Goal: Task Accomplishment & Management: Use online tool/utility

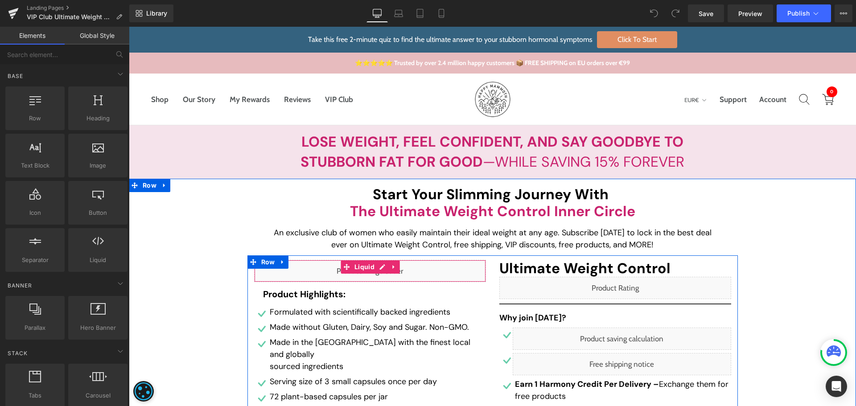
click at [379, 265] on div "Liquid" at bounding box center [370, 271] width 232 height 22
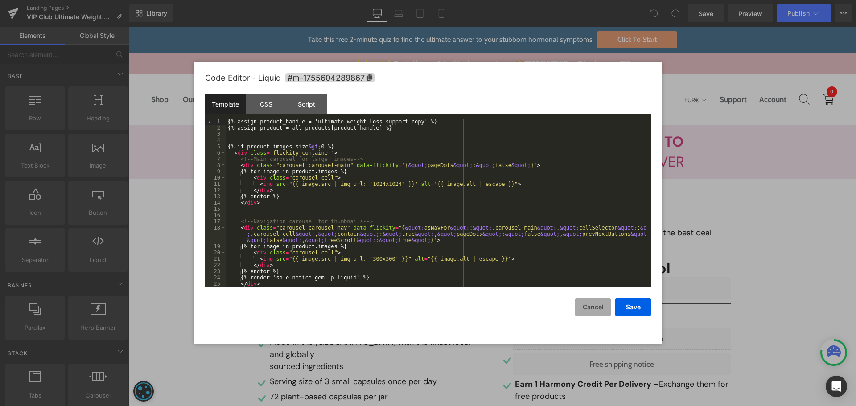
click at [600, 302] on button "Cancel" at bounding box center [593, 307] width 36 height 18
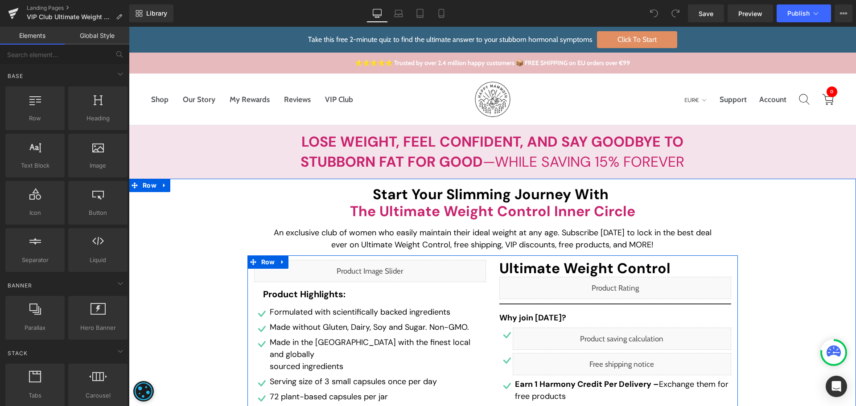
click at [621, 286] on div "Liquid" at bounding box center [615, 288] width 232 height 22
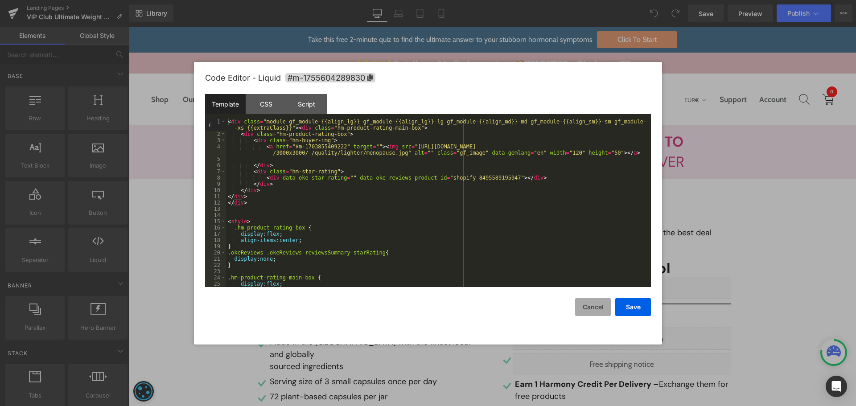
click at [601, 306] on button "Cancel" at bounding box center [593, 307] width 36 height 18
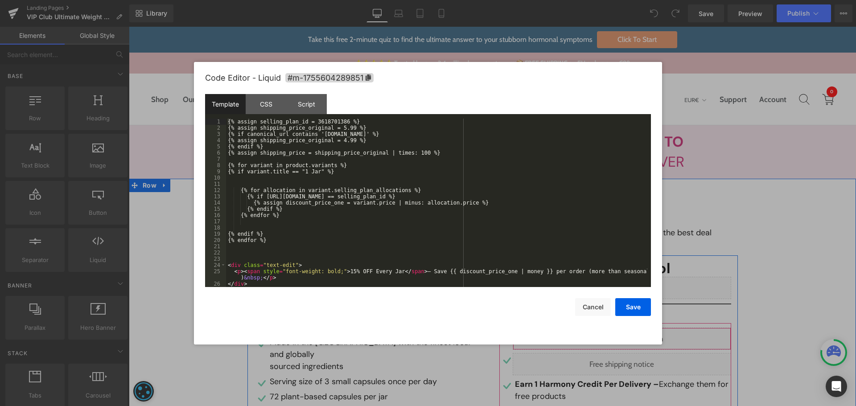
click at [632, 337] on div "Liquid" at bounding box center [622, 339] width 219 height 22
click at [333, 117] on div "Template CSS Script Data" at bounding box center [428, 106] width 446 height 25
click at [332, 120] on div "{% assign selling_plan_id = 3618701386 %} {% assign shipping_price_original = 5…" at bounding box center [436, 209] width 421 height 181
click at [637, 303] on button "Save" at bounding box center [633, 307] width 36 height 18
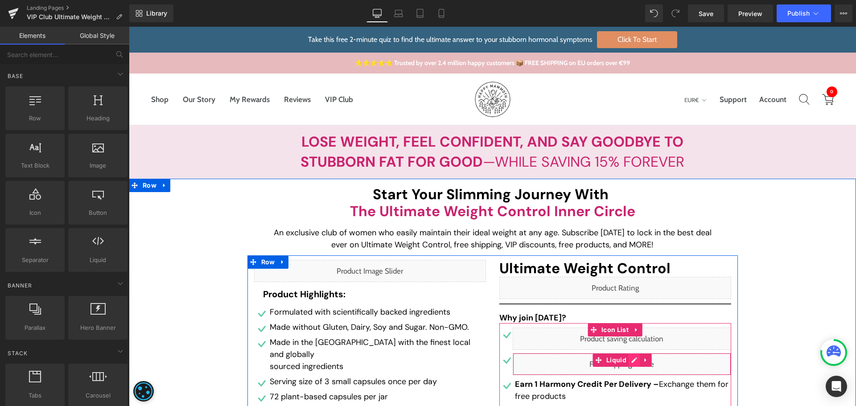
click at [628, 361] on div "Liquid" at bounding box center [622, 364] width 219 height 22
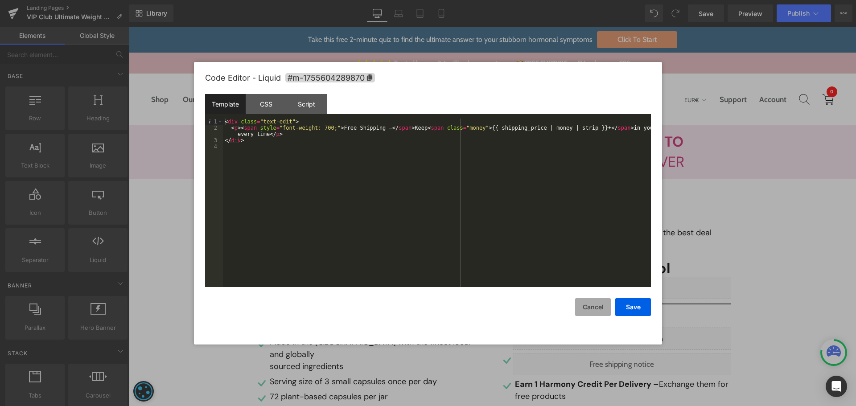
click at [595, 305] on button "Cancel" at bounding box center [593, 307] width 36 height 18
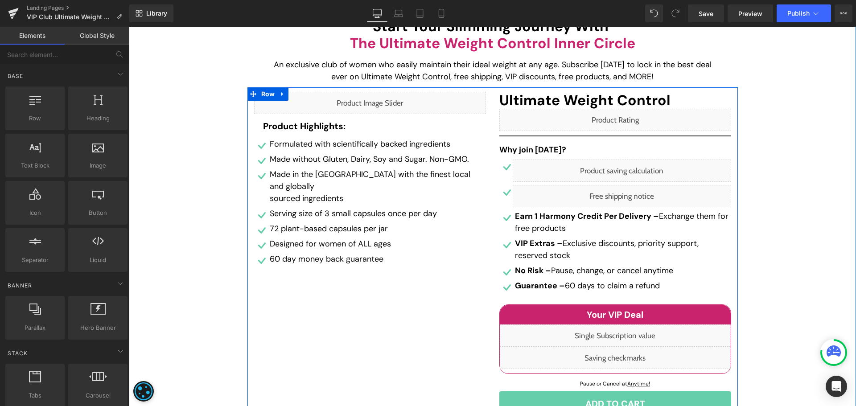
scroll to position [223, 0]
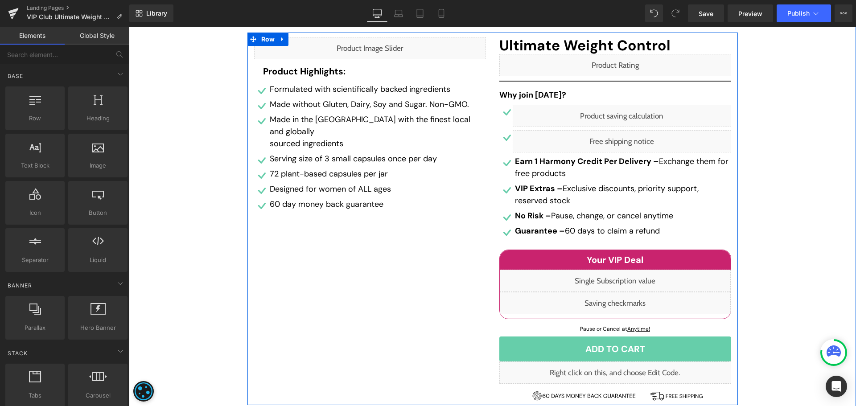
click at [629, 281] on div "Liquid" at bounding box center [615, 281] width 231 height 22
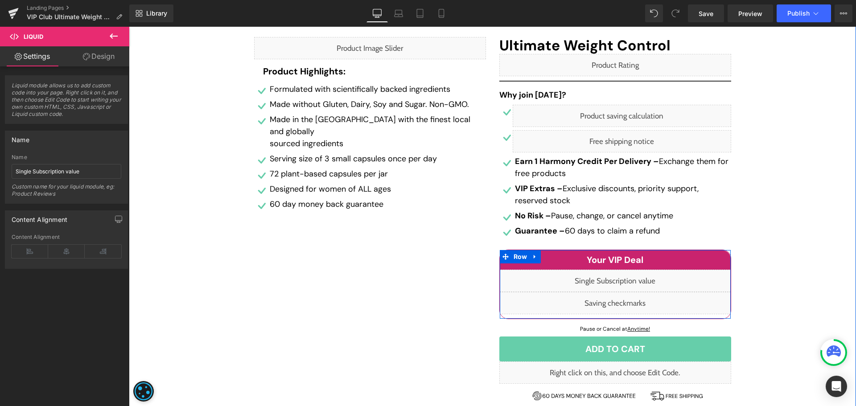
click at [622, 276] on div "Liquid" at bounding box center [615, 281] width 231 height 22
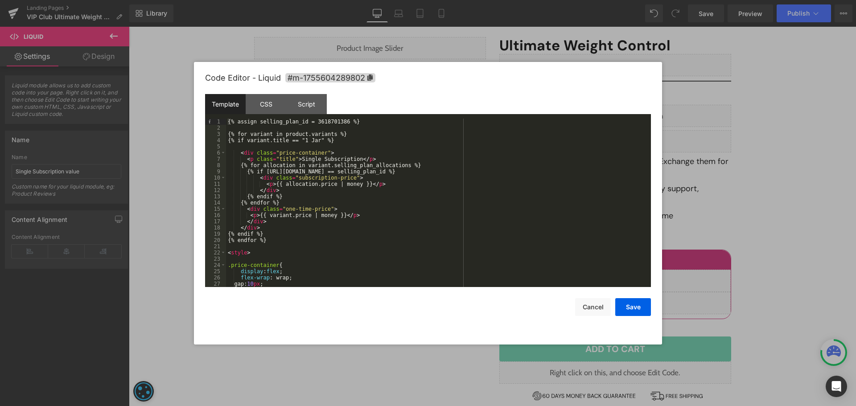
click at [332, 121] on div "{% assign selling_plan_id = 3618701386 %} {% for variant in product.variants %}…" at bounding box center [436, 209] width 421 height 181
click at [623, 303] on button "Save" at bounding box center [633, 307] width 36 height 18
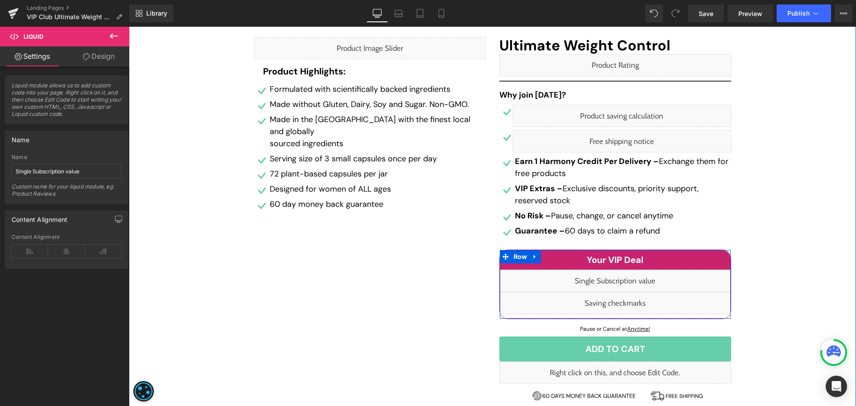
click at [620, 305] on div "Liquid" at bounding box center [615, 303] width 231 height 22
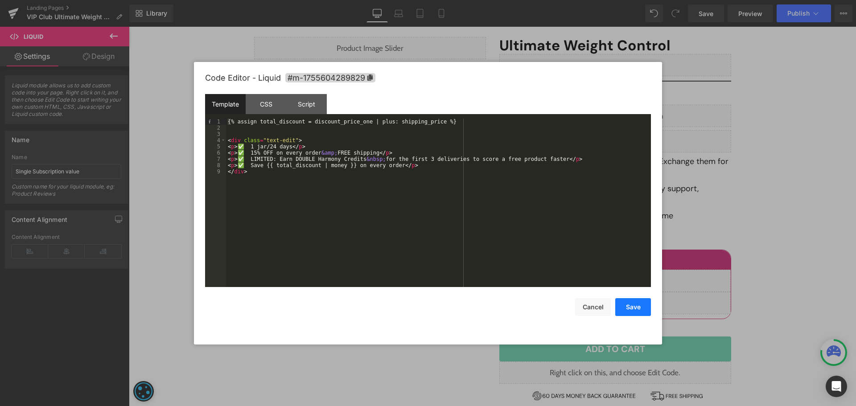
click at [630, 309] on button "Save" at bounding box center [633, 307] width 36 height 18
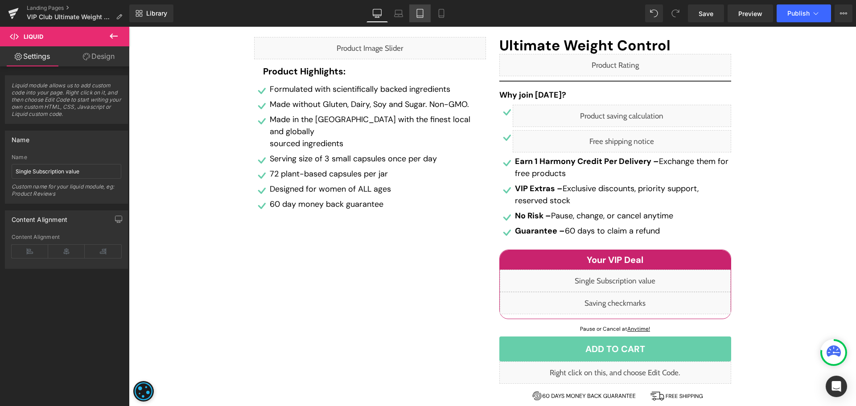
click at [418, 20] on link "Tablet" at bounding box center [419, 13] width 21 height 18
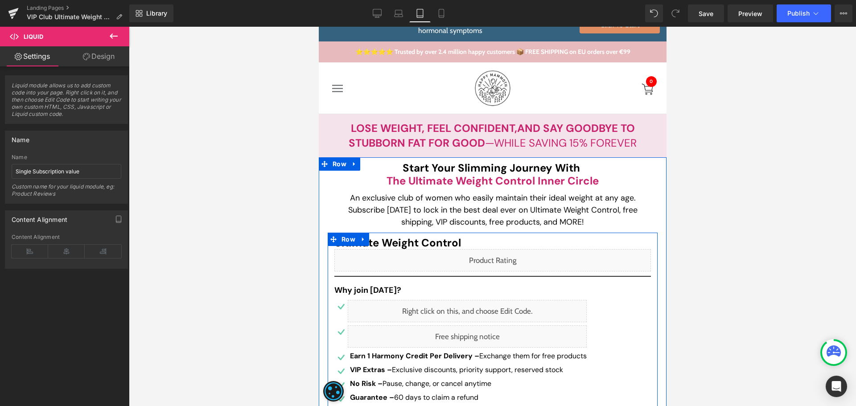
scroll to position [89, 0]
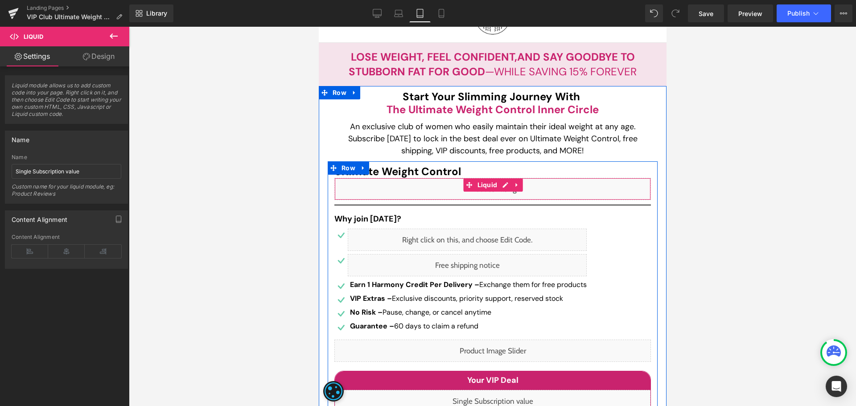
click at [502, 187] on div "Liquid" at bounding box center [492, 189] width 317 height 22
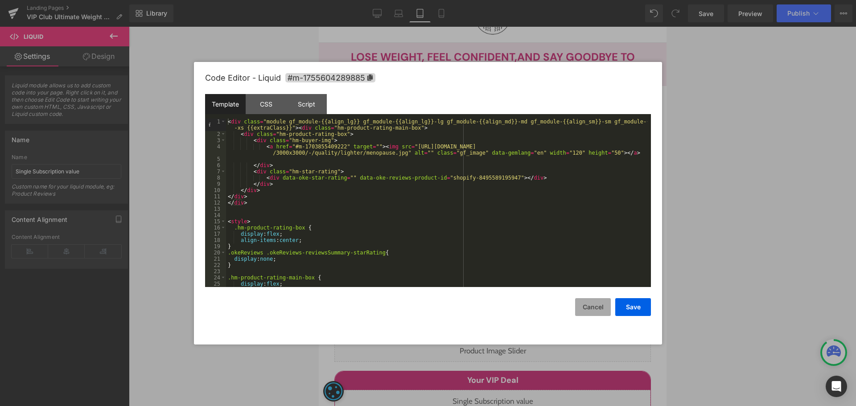
click at [594, 312] on button "Cancel" at bounding box center [593, 307] width 36 height 18
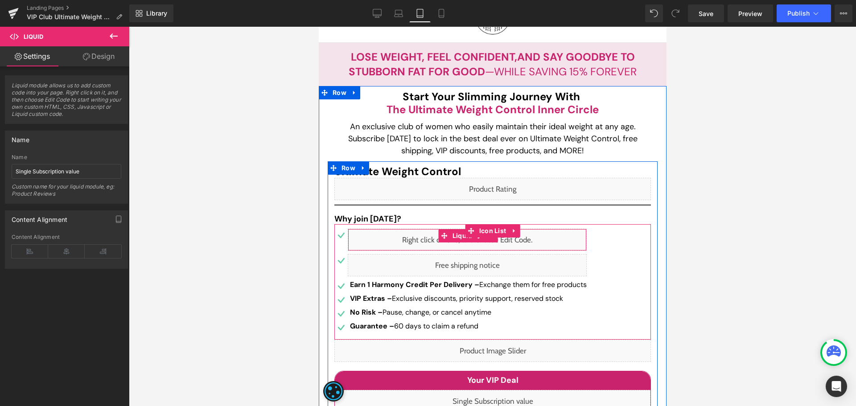
click at [521, 245] on div "Liquid" at bounding box center [466, 240] width 239 height 22
click at [450, 237] on span "Liquid" at bounding box center [462, 236] width 25 height 13
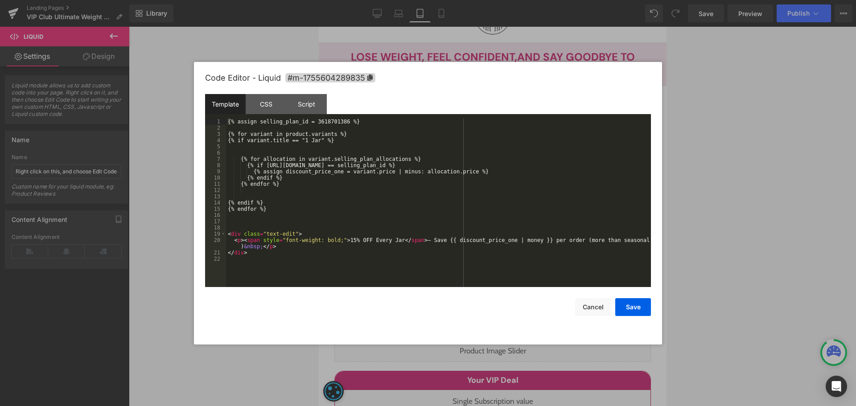
click at [437, 0] on div "Liquid You are previewing how the will restyle your page. You can not edit Elem…" at bounding box center [428, 0] width 856 height 0
click at [326, 116] on div "Template CSS Script Data" at bounding box center [428, 106] width 446 height 25
click at [329, 120] on div "{% assign selling_plan_id = 3618701386 %} {% for variant in product.variants %}…" at bounding box center [438, 209] width 425 height 181
click at [631, 306] on button "Save" at bounding box center [633, 307] width 36 height 18
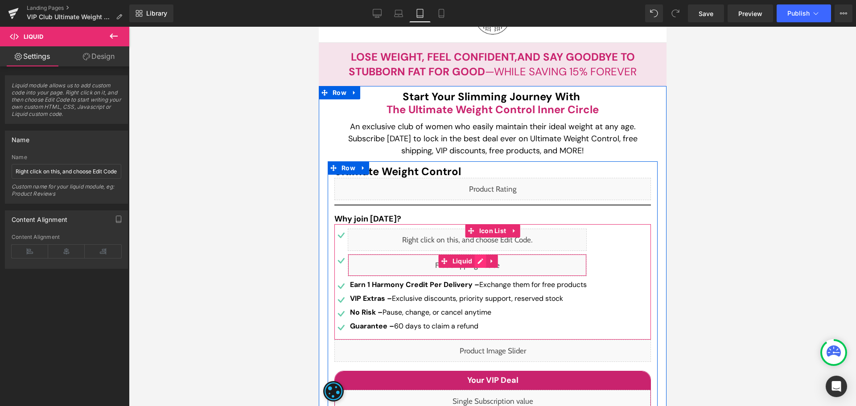
click at [474, 263] on div "Liquid" at bounding box center [466, 265] width 239 height 22
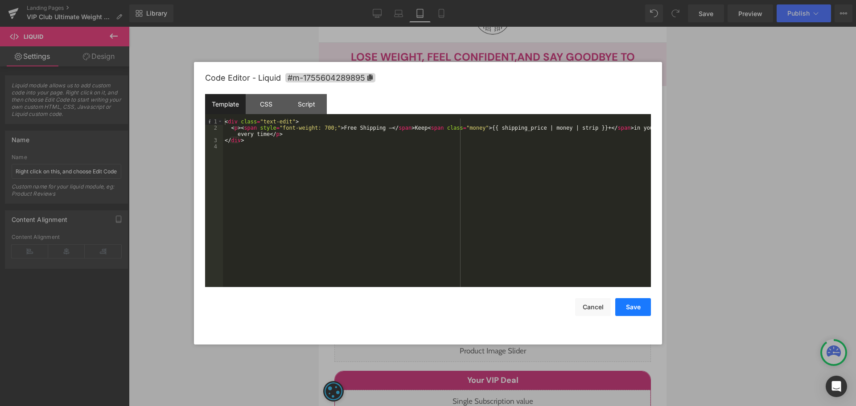
click at [630, 310] on button "Save" at bounding box center [633, 307] width 36 height 18
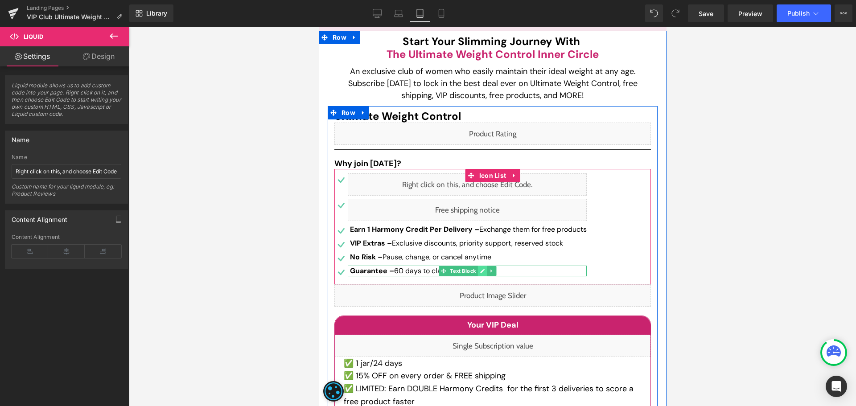
scroll to position [178, 0]
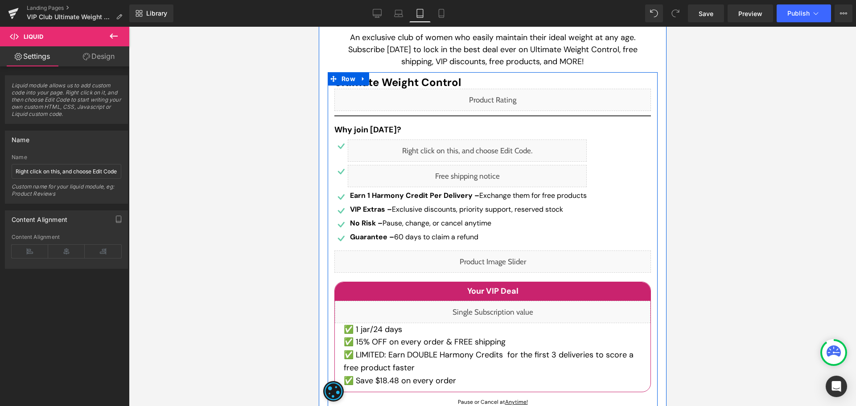
click at [500, 260] on div "Liquid" at bounding box center [492, 262] width 317 height 22
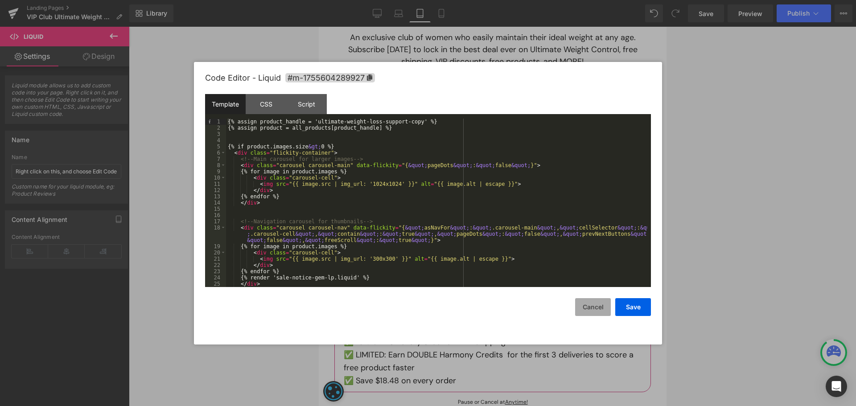
click at [604, 309] on button "Cancel" at bounding box center [593, 307] width 36 height 18
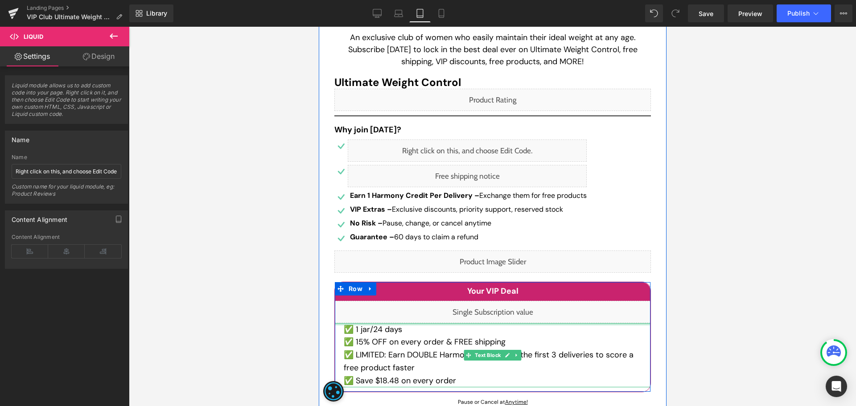
scroll to position [268, 0]
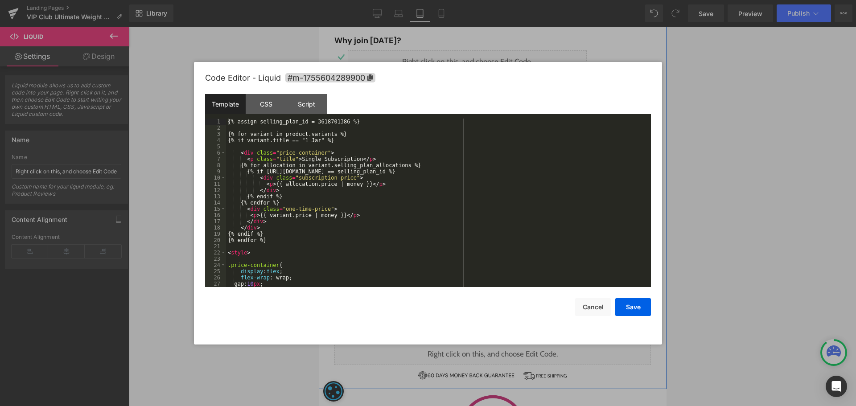
click at [505, 221] on div "Liquid" at bounding box center [492, 223] width 316 height 22
click at [333, 119] on div "{% assign selling_plan_id = 3618701386 %} {% for variant in product.variants %}…" at bounding box center [436, 209] width 421 height 181
click at [636, 303] on button "Save" at bounding box center [633, 307] width 36 height 18
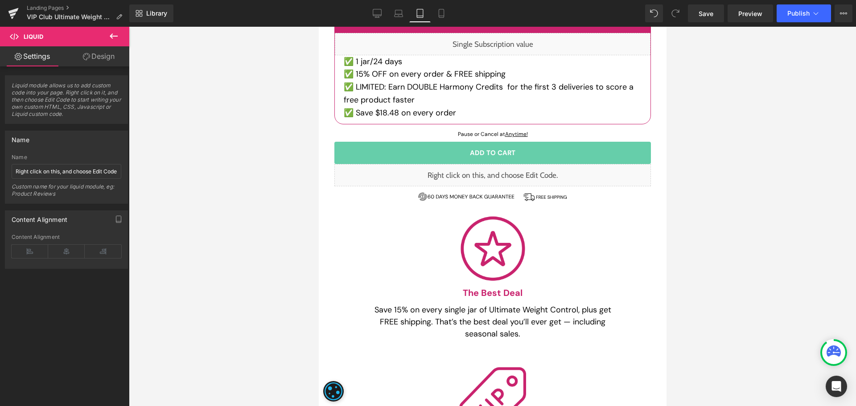
scroll to position [446, 0]
click at [495, 171] on div "Liquid" at bounding box center [492, 176] width 317 height 22
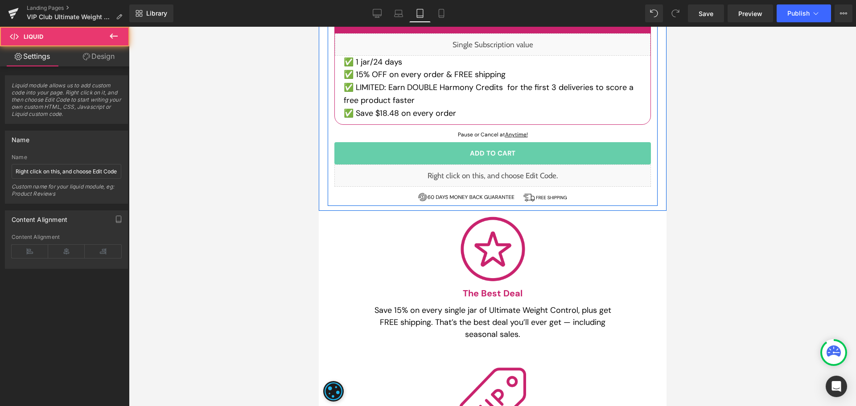
click at [497, 174] on div "Liquid" at bounding box center [492, 176] width 317 height 22
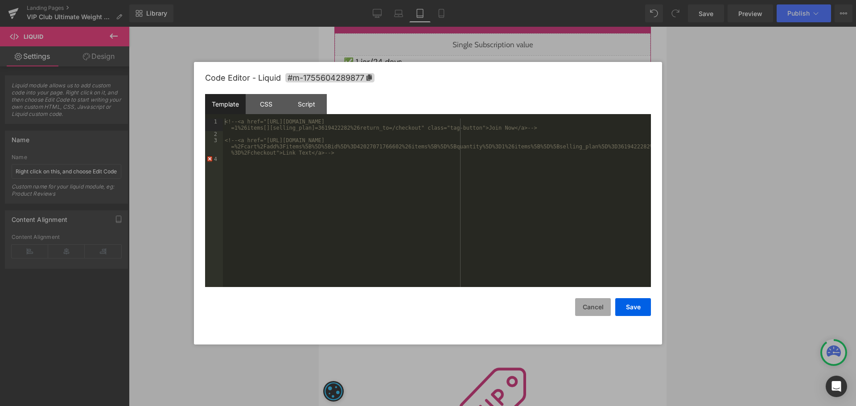
click at [594, 301] on button "Cancel" at bounding box center [593, 307] width 36 height 18
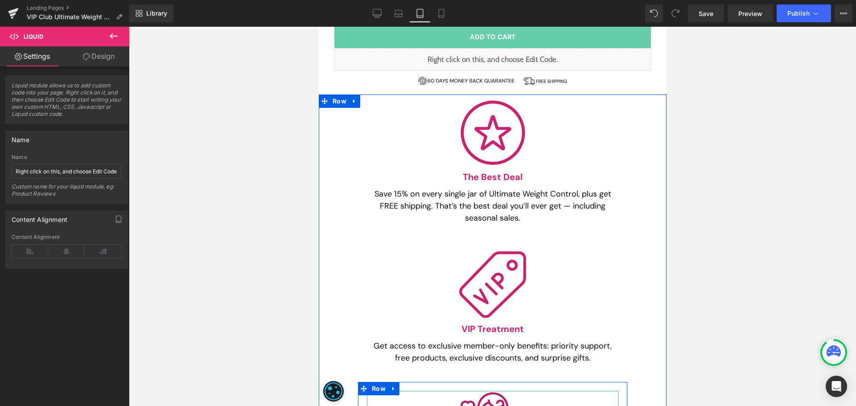
scroll to position [401, 0]
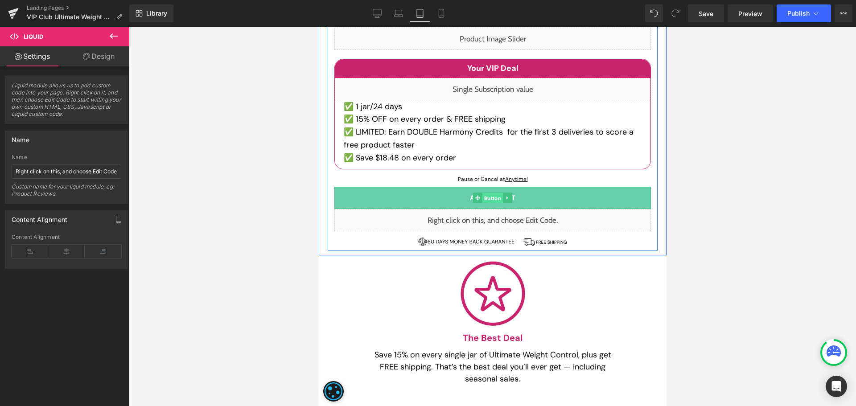
drag, startPoint x: 483, startPoint y: 200, endPoint x: 532, endPoint y: 219, distance: 52.4
click at [483, 200] on span "Button" at bounding box center [492, 198] width 21 height 11
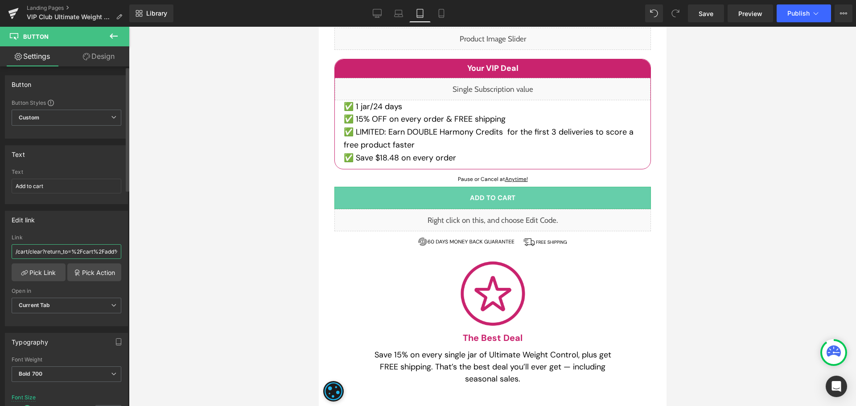
click at [45, 252] on input "/cart/clear?return_to=%2Fcart%2Fadd%3Fitems%5B%5D%5Bid%5D%3D41811509968970%26it…" at bounding box center [67, 251] width 110 height 15
paste input "5515477254315%26items%5B%5D%5Bquantity%5D%3D1%26items%5B%5D%5Bselling_plan%5D%3…"
type input "/cart/clear?return_to=%2Fcart%2Fadd%3Fitems%5B%5D%5Bid%5D%3D45515477254315%26it…"
click at [379, 14] on icon at bounding box center [377, 13] width 9 height 9
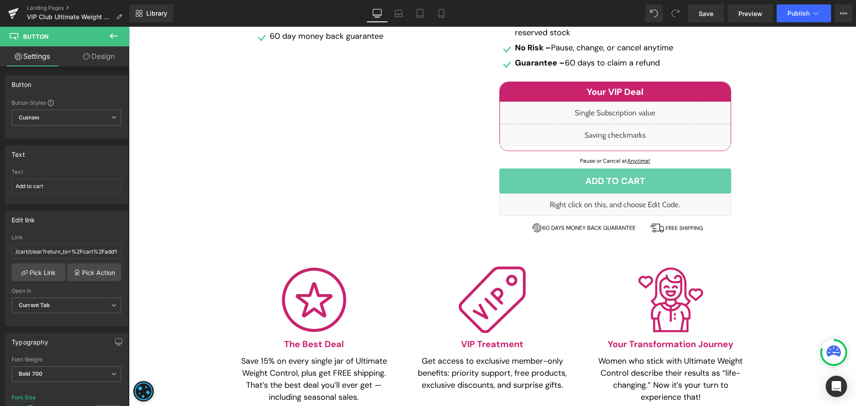
scroll to position [401, 0]
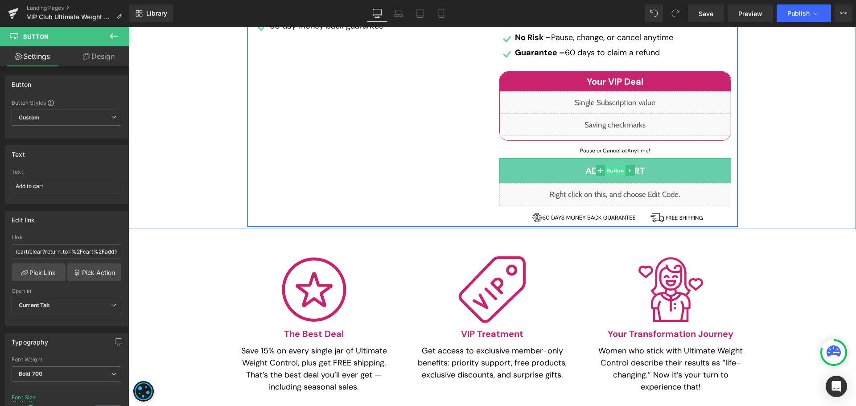
click at [616, 169] on span "Button" at bounding box center [615, 170] width 21 height 11
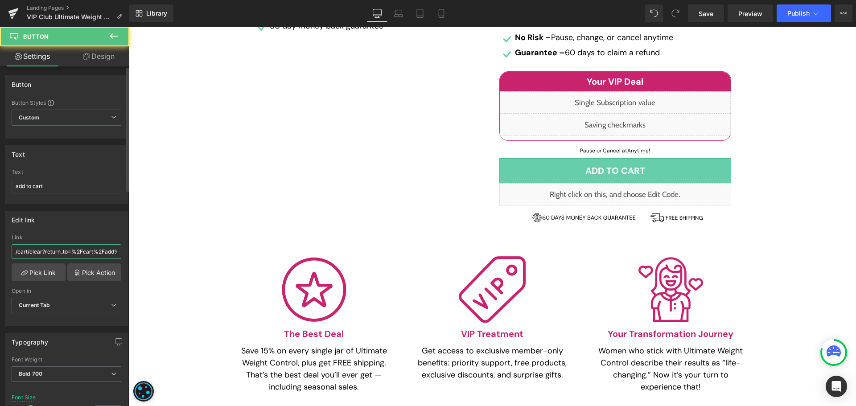
click at [68, 251] on input "/cart/clear?return_to=%2Fcart%2Fadd%3Fitems%5B%5D%5Bid%5D%3D41811509968970%26it…" at bounding box center [67, 251] width 110 height 15
paste input "5515477254315%26items%5B%5D%5Bquantity%5D%3D1%26items%5B%5D%5Bselling_plan%5D%3…"
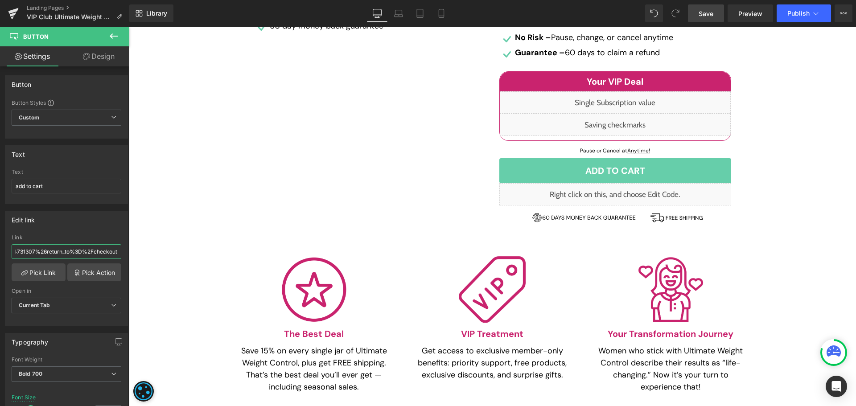
type input "/cart/clear?return_to=%2Fcart%2Fadd%3Fitems%5B%5D%5Bid%5D%3D45515477254315%26it…"
click at [719, 18] on link "Save" at bounding box center [706, 13] width 36 height 18
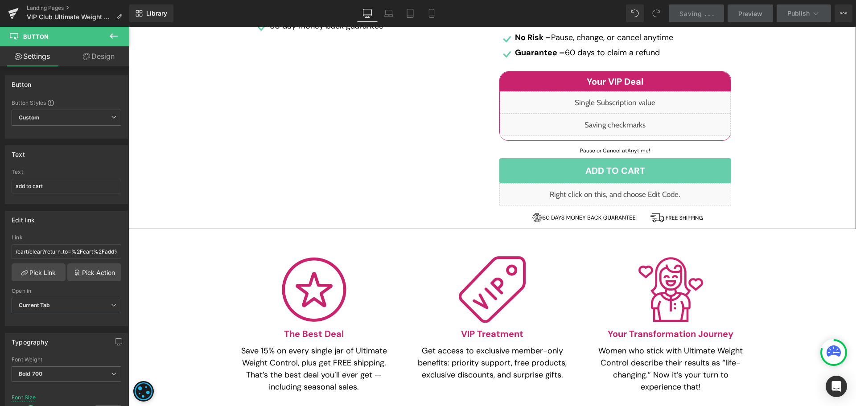
click at [816, 196] on div "Start Your Slimming Journey with the Ultimate Weight Control inner circle Headi…" at bounding box center [492, 6] width 727 height 442
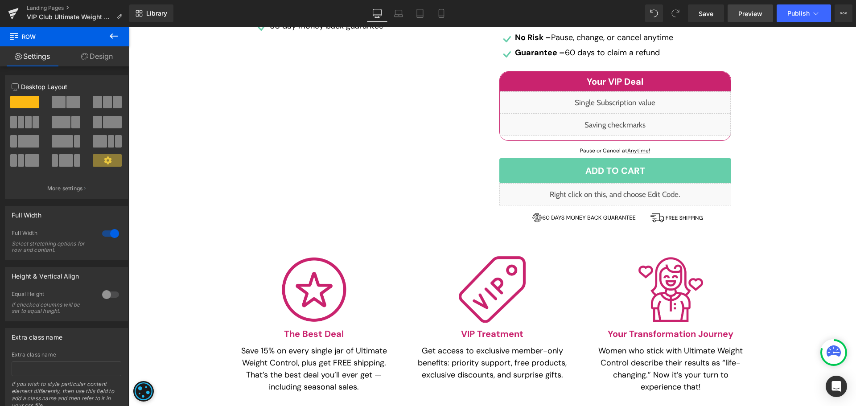
click at [756, 13] on span "Preview" at bounding box center [750, 13] width 24 height 9
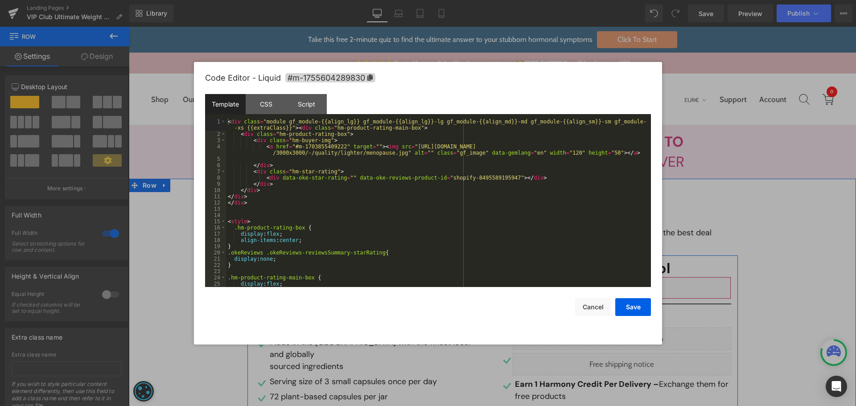
click at [620, 286] on div "Liquid" at bounding box center [615, 288] width 232 height 22
click at [407, 205] on div "< div class = "module gf_module-{{align_lg}} gf_module-{{align_lg}}-lg gf_modul…" at bounding box center [436, 212] width 421 height 187
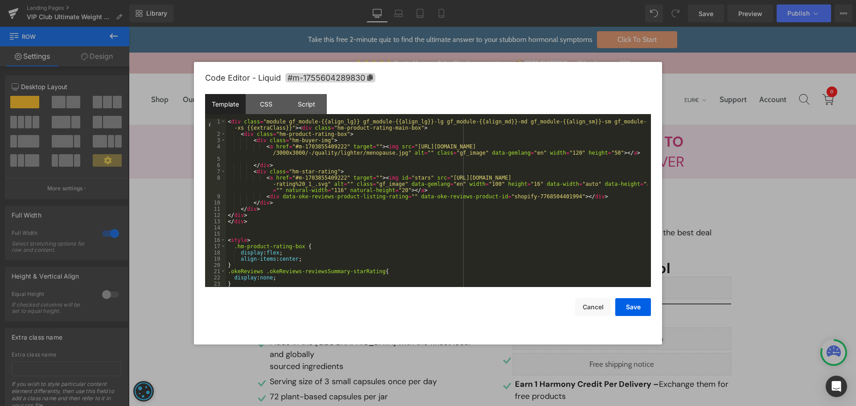
click at [528, 197] on div "< div class = "module gf_module-{{align_lg}} gf_module-{{align_lg}}-lg gf_modul…" at bounding box center [436, 212] width 421 height 187
click at [636, 306] on button "Save" at bounding box center [633, 307] width 36 height 18
click at [623, 284] on div "Liquid" at bounding box center [615, 288] width 232 height 22
click at [592, 298] on button "Cancel" at bounding box center [593, 307] width 36 height 18
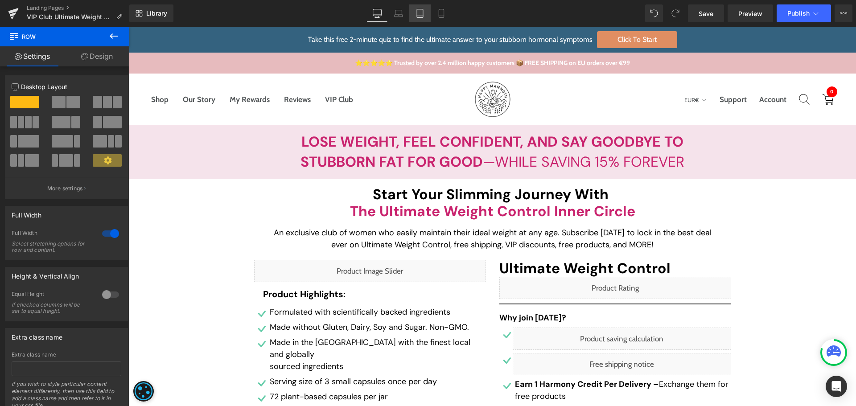
click at [423, 22] on div "Library Desktop Desktop Laptop Tablet Mobile Save Preview Publish Scheduled Vie…" at bounding box center [492, 13] width 727 height 27
click at [422, 16] on icon at bounding box center [420, 16] width 6 height 0
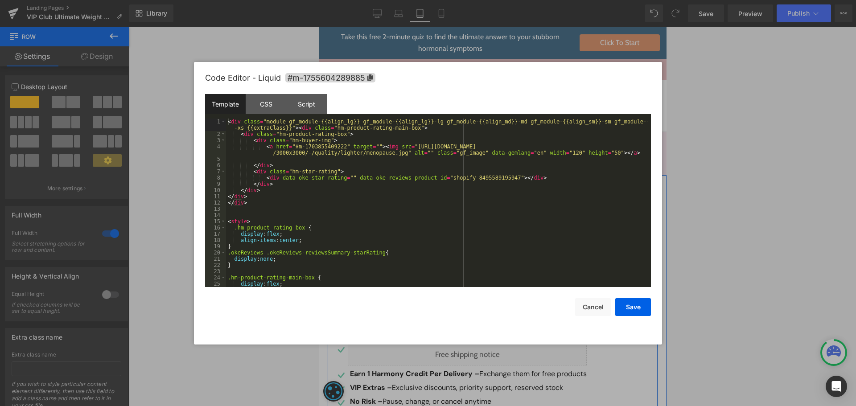
click at [503, 276] on div "Liquid" at bounding box center [492, 278] width 317 height 22
click at [436, 224] on div "< div class = "module gf_module-{{align_lg}} gf_module-{{align_lg}}-lg gf_modul…" at bounding box center [436, 212] width 421 height 187
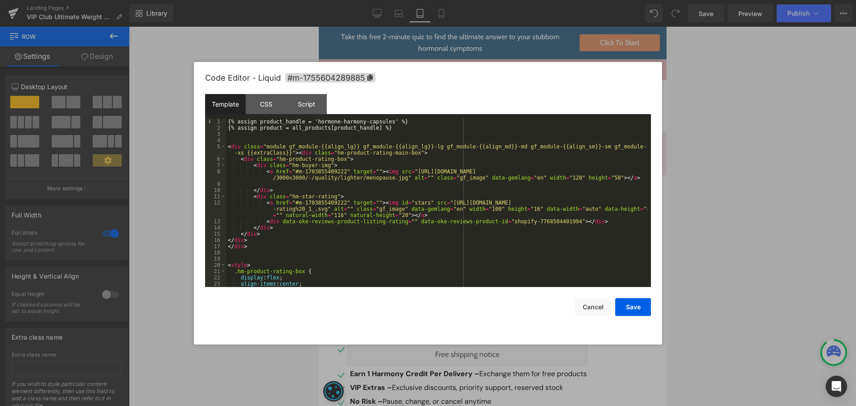
click at [544, 221] on div "{% assign product_handle = 'hormone-harmony-capsules' %} {% assign product = al…" at bounding box center [436, 209] width 421 height 181
click at [379, 123] on div "{% assign product_handle = 'hormone-harmony-capsules' %} {% assign product = al…" at bounding box center [436, 209] width 421 height 181
click at [309, 122] on div "{% assign product_handle = 'hormone-harmony-capsules' %} {% assign product = al…" at bounding box center [436, 209] width 421 height 181
click at [636, 309] on button "Save" at bounding box center [633, 307] width 36 height 18
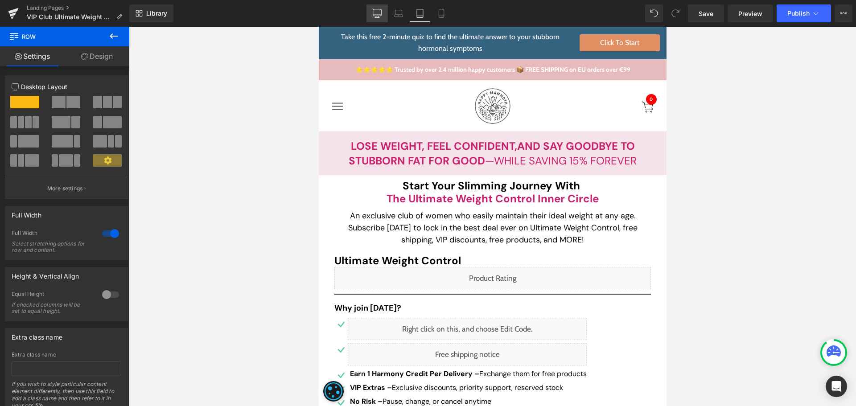
drag, startPoint x: 431, startPoint y: 161, endPoint x: 381, endPoint y: 17, distance: 151.6
click at [381, 17] on icon at bounding box center [377, 13] width 9 height 9
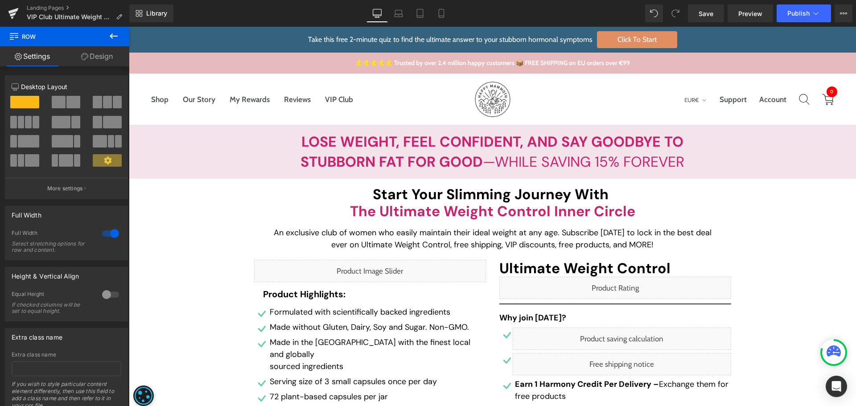
scroll to position [4, 0]
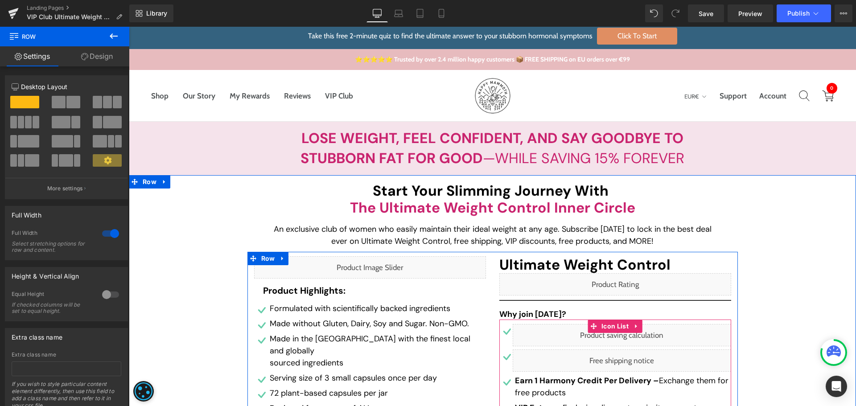
click at [633, 336] on div "Liquid" at bounding box center [622, 335] width 219 height 22
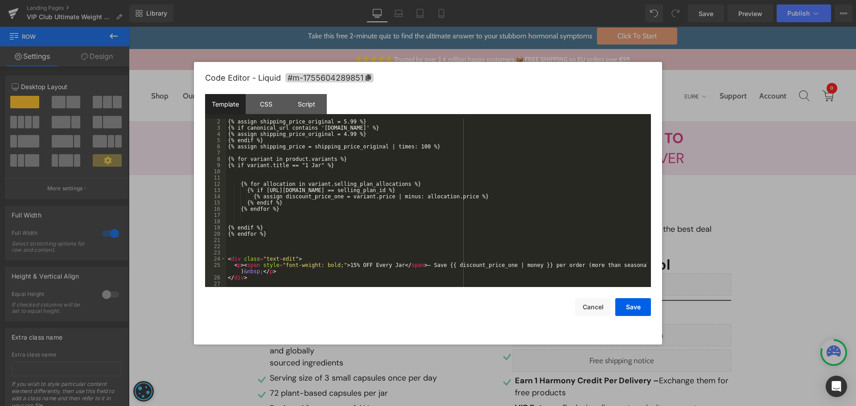
scroll to position [6, 0]
click at [607, 312] on button "Cancel" at bounding box center [593, 307] width 36 height 18
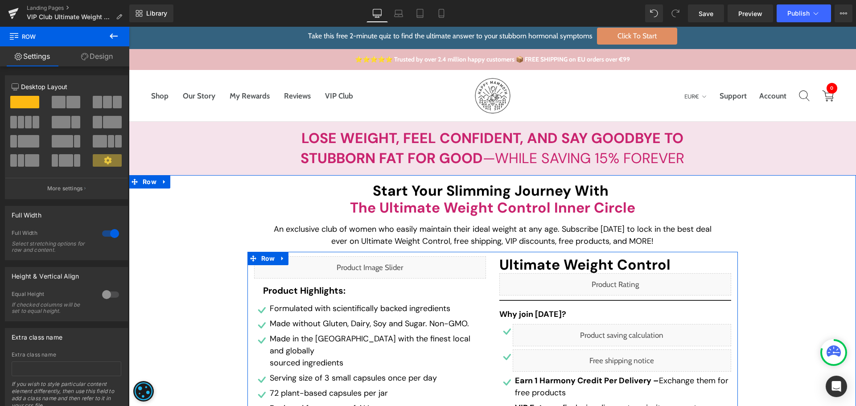
click at [382, 264] on div "Liquid" at bounding box center [370, 267] width 232 height 22
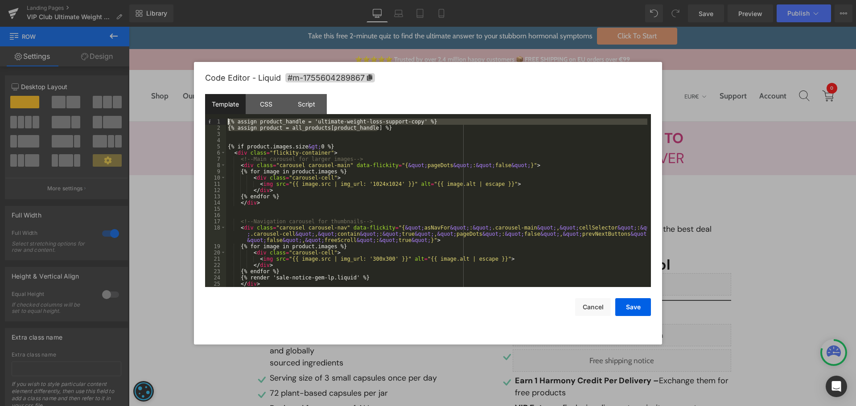
drag, startPoint x: 386, startPoint y: 128, endPoint x: 198, endPoint y: 119, distance: 188.8
click at [198, 119] on div "Code Editor - Liquid #m-1755604289867 Template CSS Script Data 1 2 3 4 5 6 7 8 …" at bounding box center [428, 203] width 468 height 283
click at [599, 306] on button "Cancel" at bounding box center [593, 307] width 36 height 18
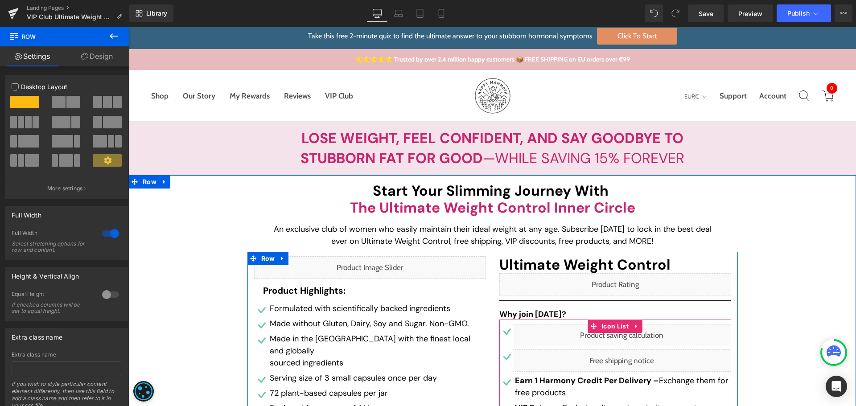
click at [630, 336] on div "Liquid" at bounding box center [622, 335] width 219 height 22
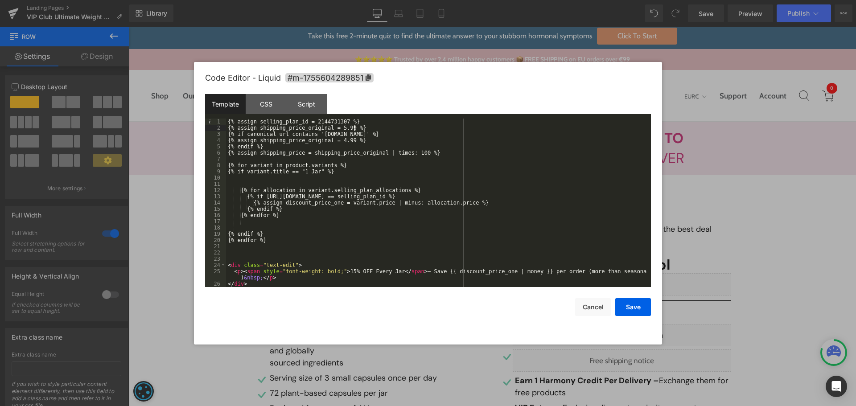
click at [373, 126] on div "{% assign selling_plan_id = 2144731307 %} {% assign shipping_price_original = 5…" at bounding box center [436, 209] width 421 height 181
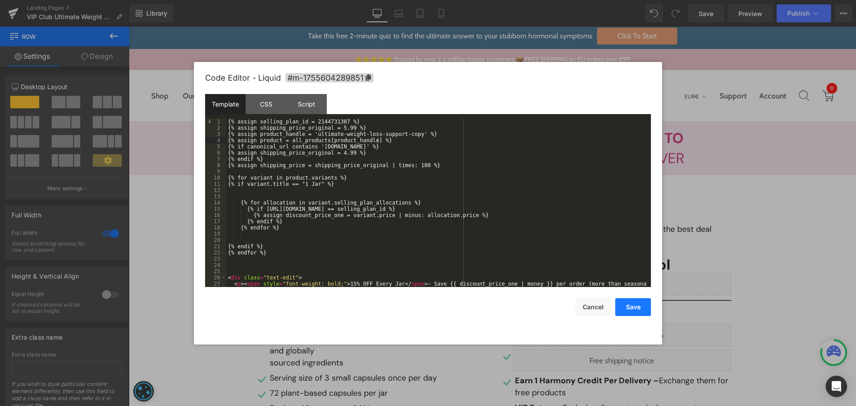
drag, startPoint x: 640, startPoint y: 308, endPoint x: 628, endPoint y: 308, distance: 12.0
click at [628, 308] on button "Save" at bounding box center [633, 307] width 36 height 18
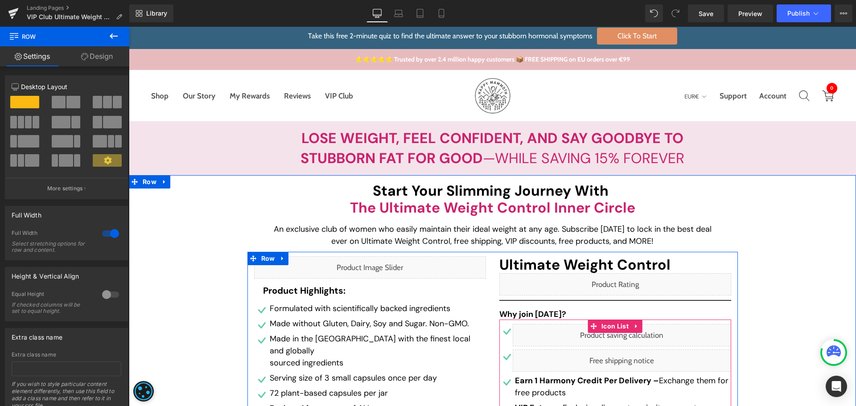
click at [631, 337] on link at bounding box center [631, 331] width 9 height 11
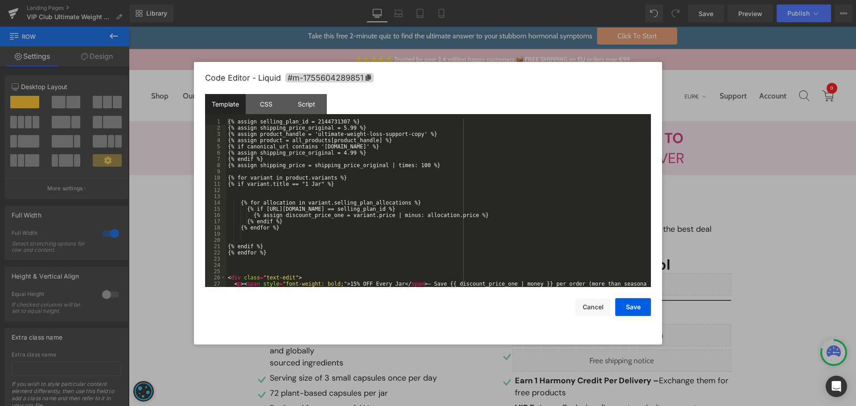
scroll to position [19, 0]
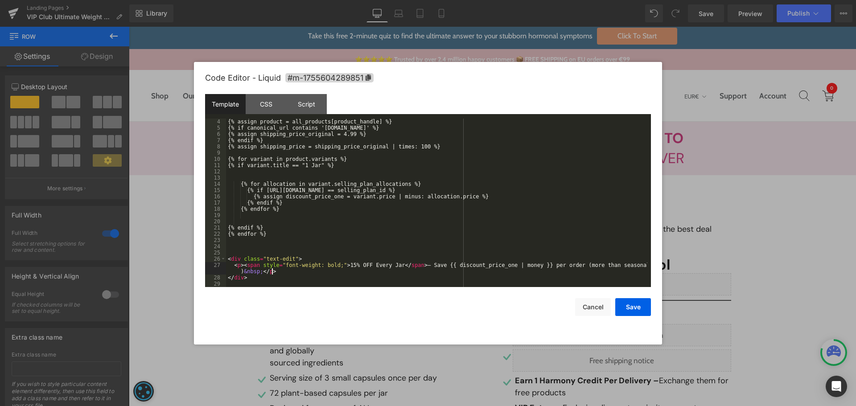
click at [474, 270] on div "{% assign product = all_products[product_handle] %} {% if canonical_url contain…" at bounding box center [436, 209] width 421 height 181
click at [475, 265] on div "{% assign product = all_products[product_handle] %} {% if canonical_url contain…" at bounding box center [436, 209] width 421 height 181
click at [594, 306] on button "Cancel" at bounding box center [593, 307] width 36 height 18
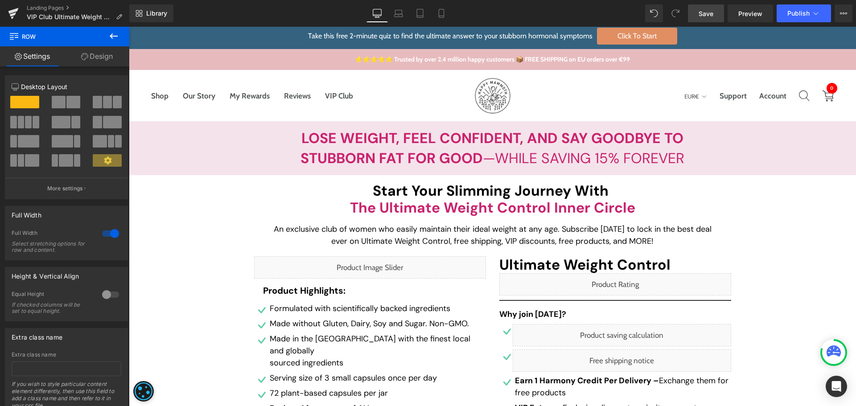
click at [705, 17] on span "Save" at bounding box center [706, 13] width 15 height 9
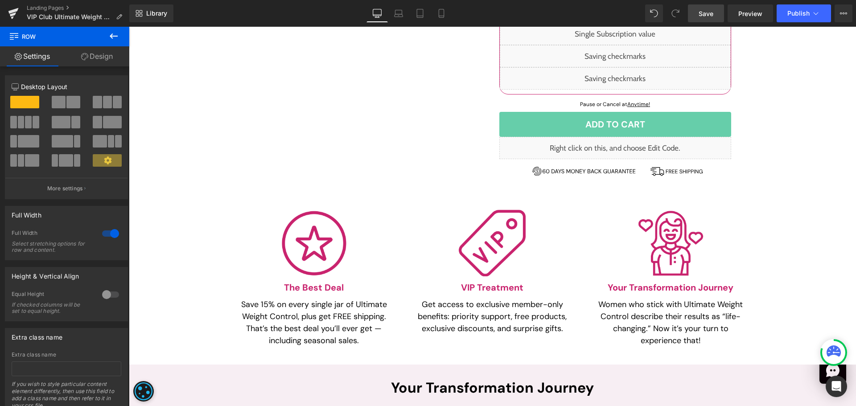
scroll to position [475, 0]
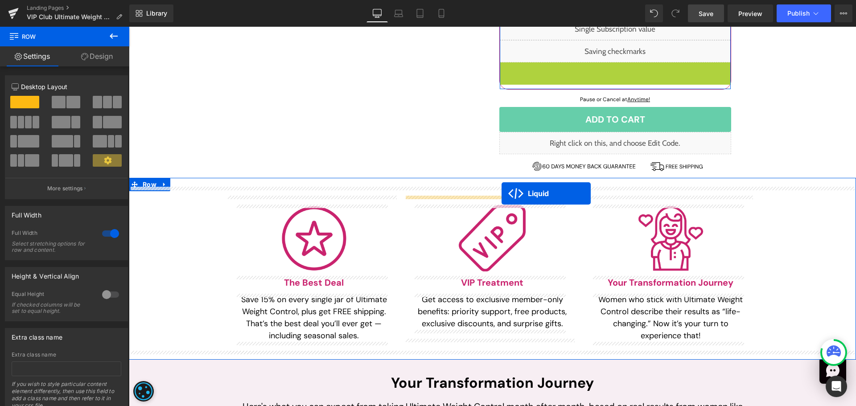
drag, startPoint x: 610, startPoint y: 71, endPoint x: 502, endPoint y: 194, distance: 163.7
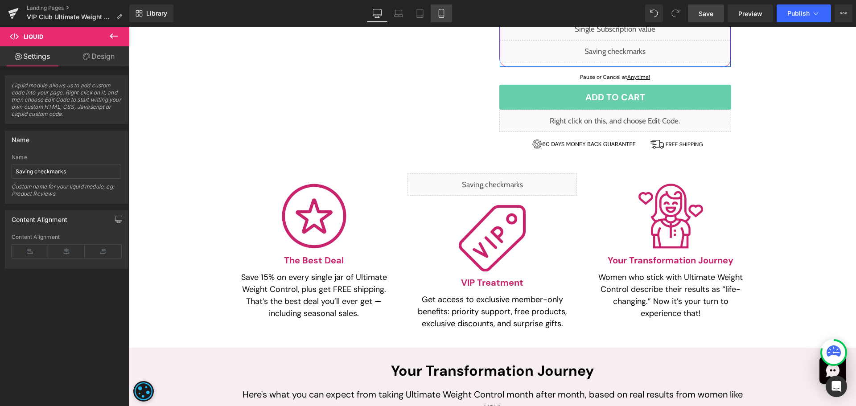
click at [432, 12] on link "Mobile" at bounding box center [441, 13] width 21 height 18
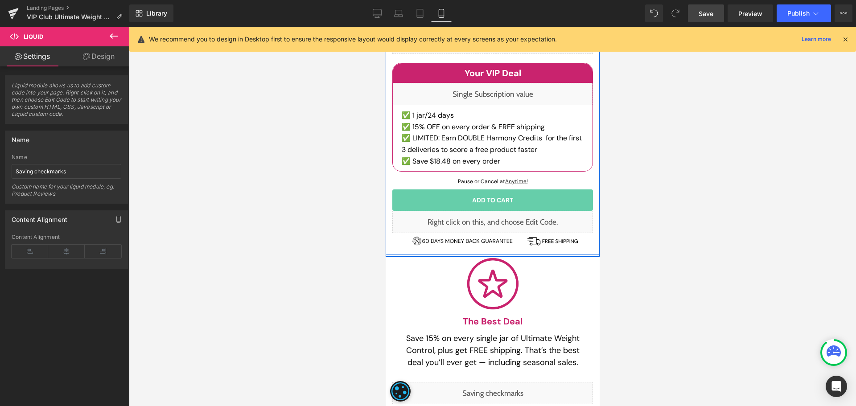
scroll to position [460, 0]
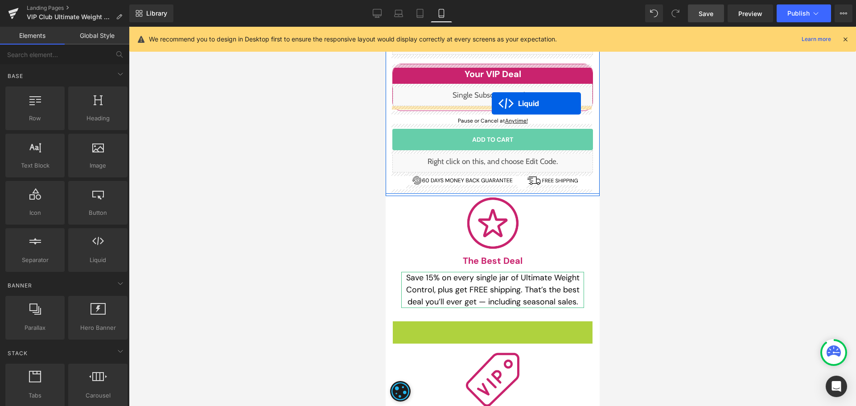
drag, startPoint x: 487, startPoint y: 331, endPoint x: 491, endPoint y: 103, distance: 227.5
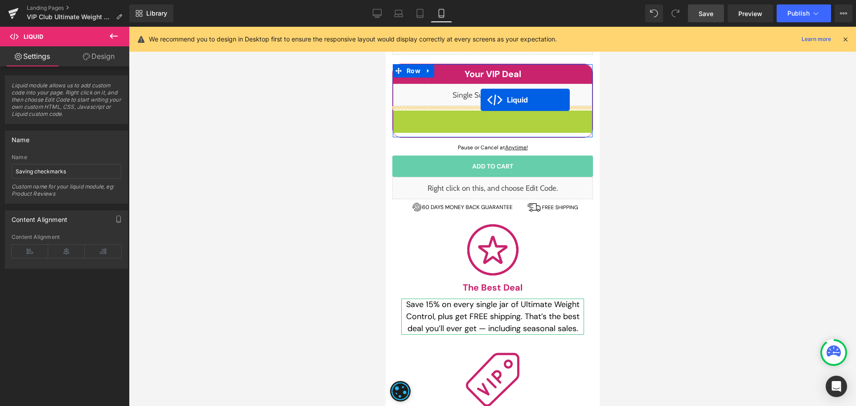
drag, startPoint x: 482, startPoint y: 118, endPoint x: 480, endPoint y: 100, distance: 18.3
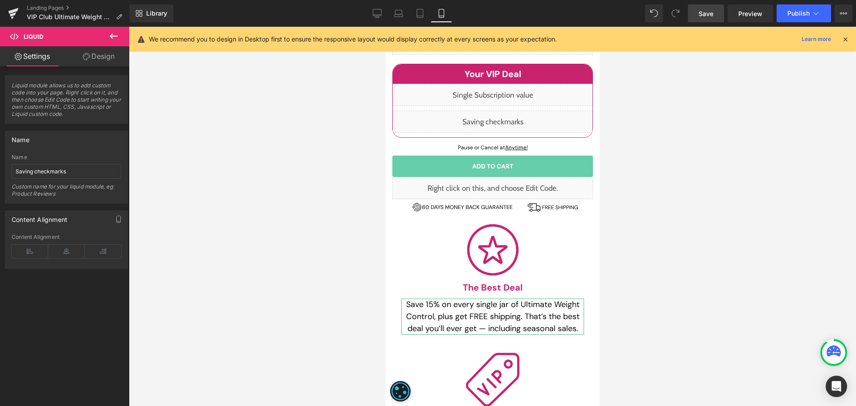
click at [705, 11] on span "Save" at bounding box center [706, 13] width 15 height 9
